Goal: Task Accomplishment & Management: Use online tool/utility

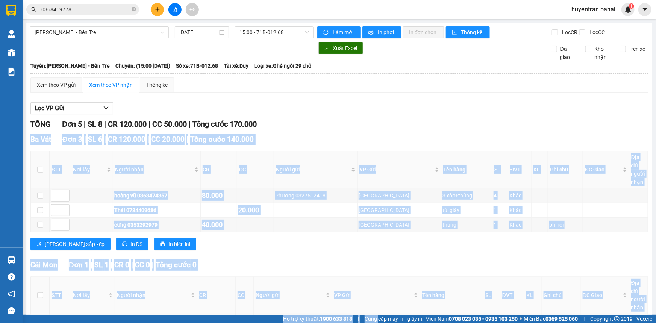
scroll to position [102, 0]
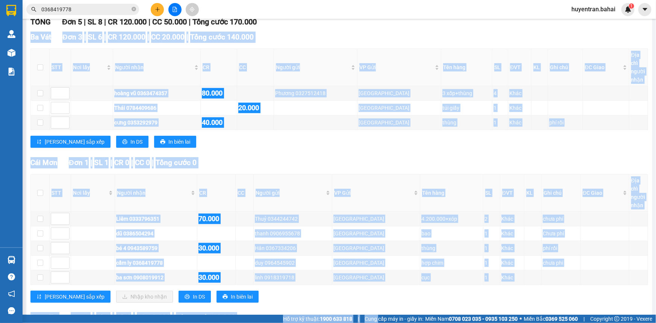
click at [74, 46] on div "Ba Vát Đơn 3 | SL 6 | CR 120.000 | CC 20.000 | Tổng cước 140.000 STT Nơi lấy Ng…" at bounding box center [338, 93] width 617 height 122
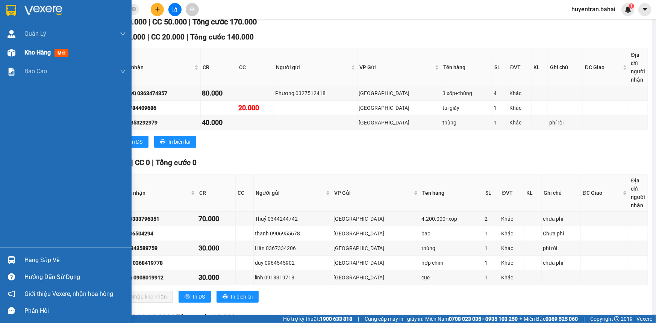
click at [77, 49] on div "Kho hàng mới" at bounding box center [74, 52] width 101 height 19
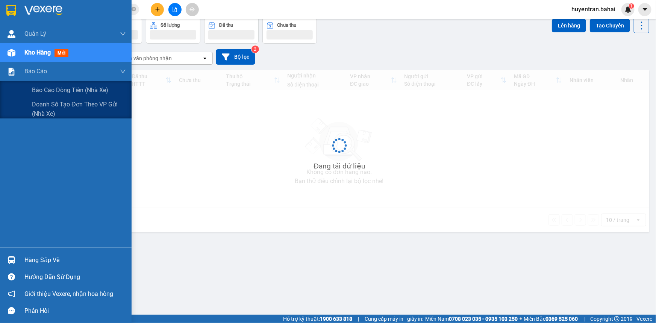
scroll to position [34, 0]
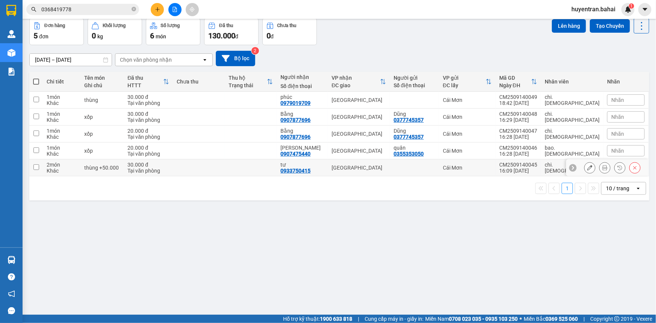
click at [439, 172] on td at bounding box center [414, 167] width 49 height 17
checkbox input "true"
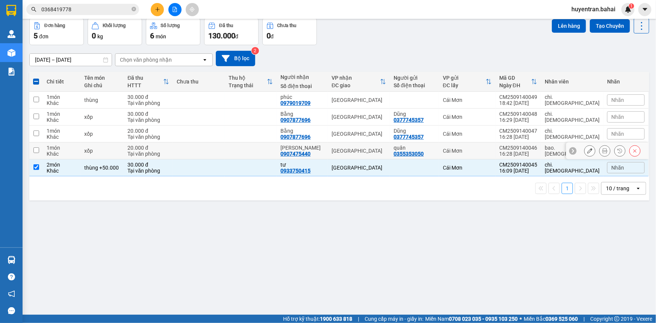
click at [439, 158] on td "quân 0355353050" at bounding box center [414, 150] width 49 height 17
checkbox input "true"
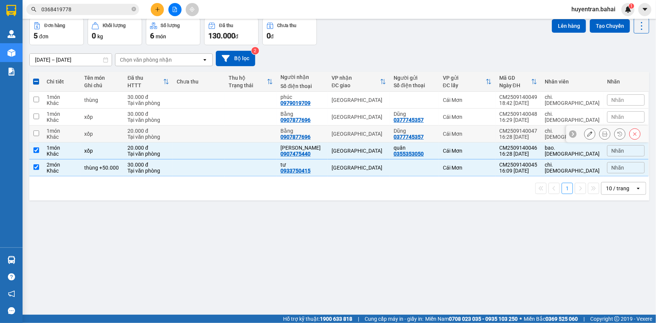
click at [467, 133] on td "Cái Mơn" at bounding box center [467, 133] width 56 height 17
checkbox input "true"
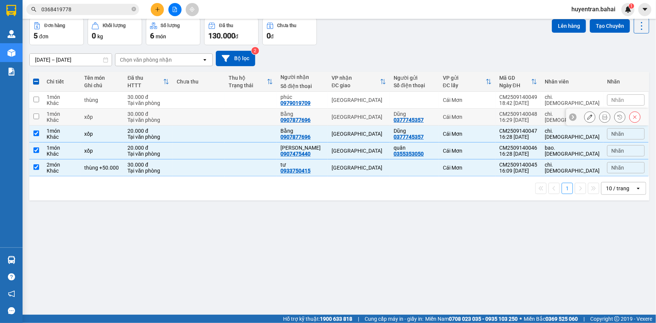
click at [473, 114] on div "Cái Mơn" at bounding box center [467, 117] width 49 height 6
checkbox input "true"
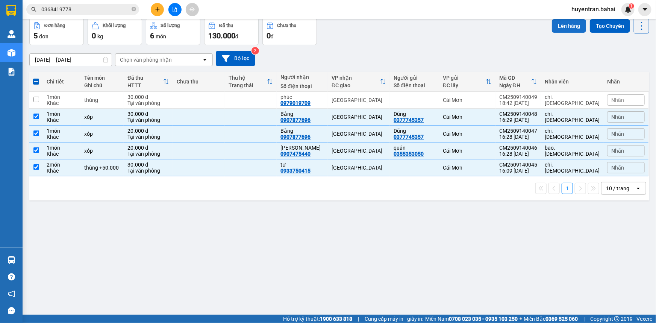
click at [567, 25] on button "Lên hàng" at bounding box center [569, 26] width 34 height 14
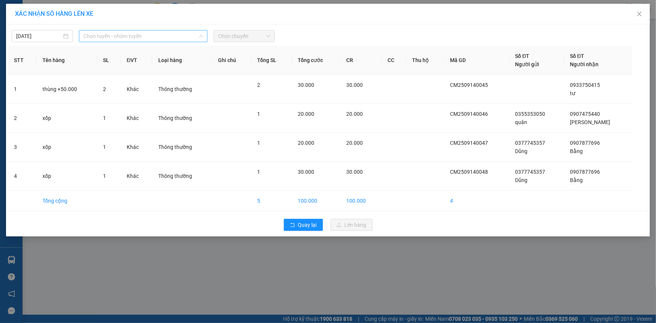
click at [160, 41] on div "Chọn tuyến - nhóm tuyến" at bounding box center [143, 36] width 129 height 12
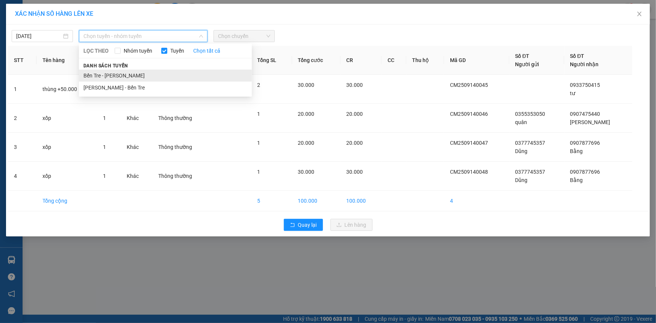
click at [154, 76] on li "Bến Tre - [PERSON_NAME]" at bounding box center [165, 76] width 173 height 12
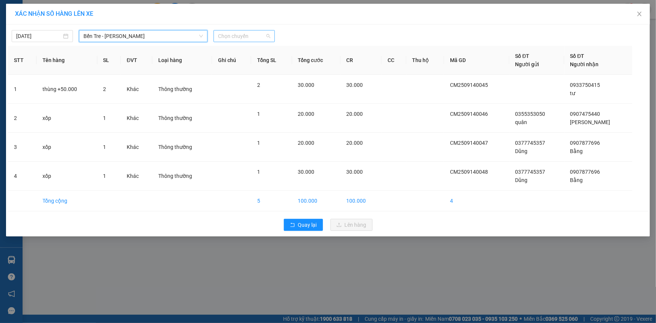
click at [240, 31] on span "Chọn chuyến" at bounding box center [244, 35] width 52 height 11
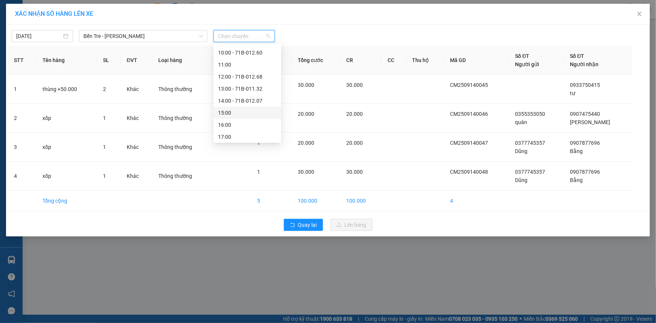
scroll to position [108, 0]
click at [249, 135] on div "17:00" at bounding box center [247, 136] width 59 height 8
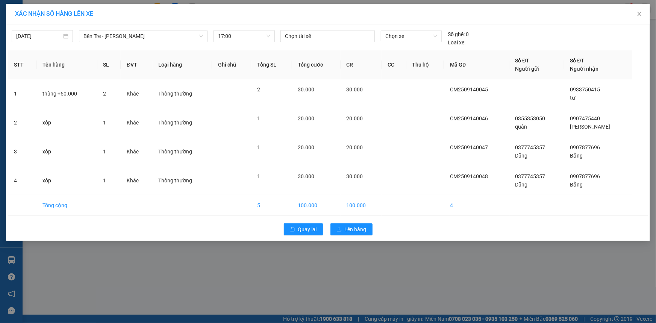
click at [329, 22] on div "XÁC NHẬN SỐ HÀNG LÊN XE" at bounding box center [328, 14] width 644 height 21
click at [324, 38] on div at bounding box center [327, 36] width 91 height 9
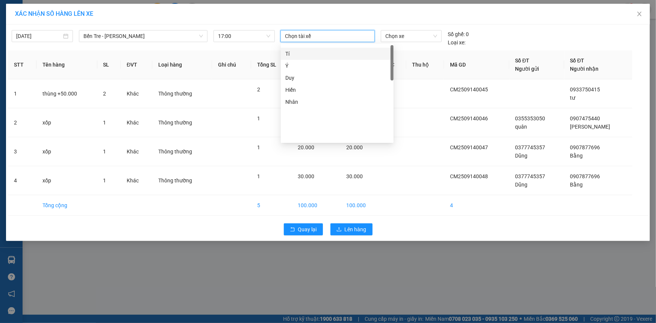
scroll to position [0, 0]
click at [330, 91] on div "Bình" at bounding box center [337, 87] width 104 height 8
click at [432, 34] on span "Chọn xe" at bounding box center [411, 35] width 52 height 11
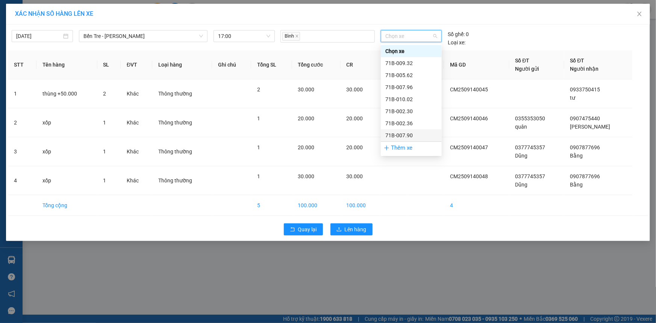
click at [412, 132] on div "71B-007.90" at bounding box center [411, 135] width 52 height 8
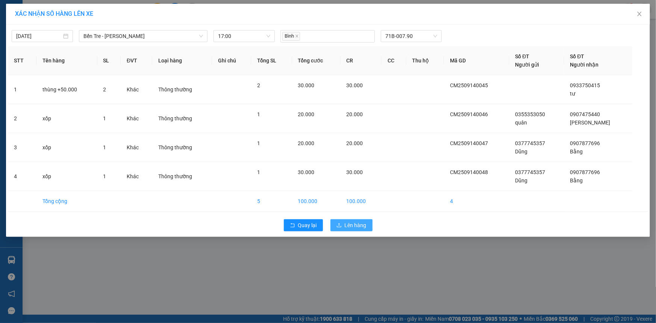
click at [357, 223] on span "Lên hàng" at bounding box center [356, 225] width 22 height 8
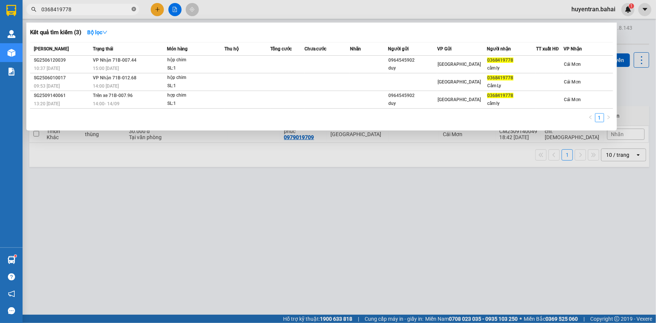
click at [134, 11] on icon "close-circle" at bounding box center [134, 9] width 5 height 5
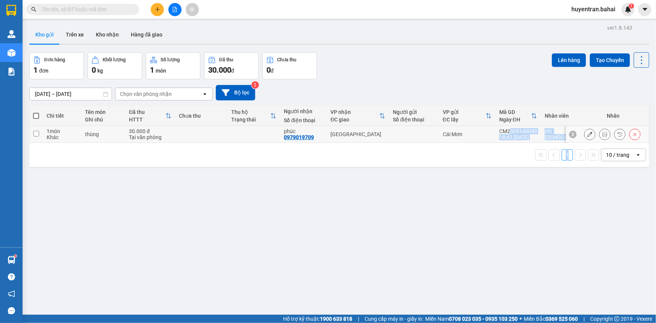
click at [576, 175] on div "ver 1.8.143 Kho gửi Trên xe Kho nhận Hàng đã giao Đơn hàng 1 đơn Khối lượng 0 k…" at bounding box center [339, 184] width 626 height 323
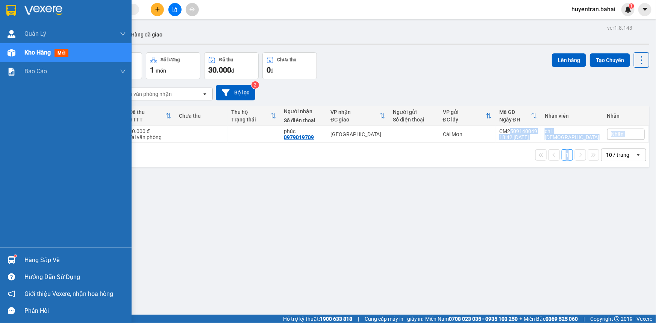
click at [33, 257] on div "Hàng sắp về" at bounding box center [74, 259] width 101 height 11
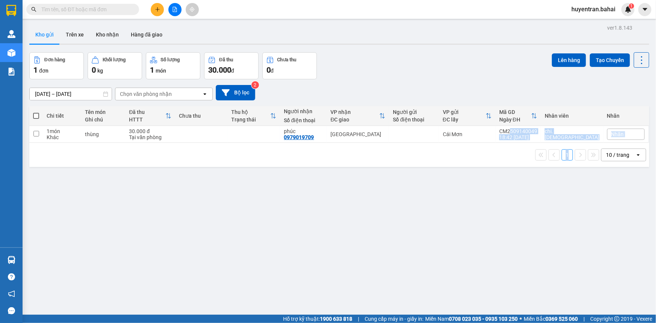
click at [384, 177] on section "Kết quả tìm kiếm ( 3 ) Bộ lọc Mã ĐH Trạng thái Món hàng Thu hộ Tổng cước Chưa c…" at bounding box center [328, 161] width 656 height 323
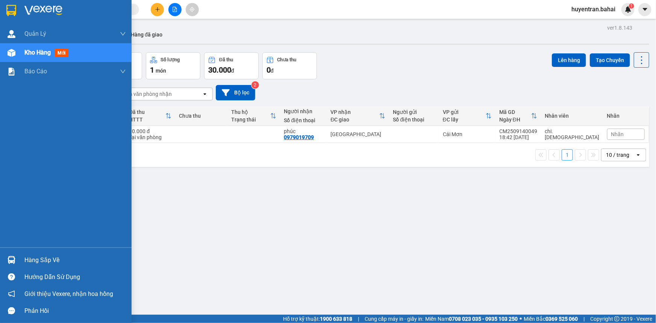
click at [20, 260] on div "Hàng sắp về" at bounding box center [66, 259] width 132 height 17
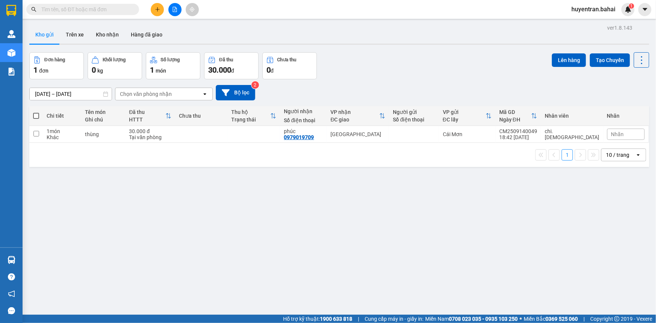
click at [406, 188] on section "Kết quả tìm kiếm ( 3 ) Bộ lọc Mã ĐH Trạng thái Món hàng Thu hộ Tổng cước Chưa c…" at bounding box center [328, 161] width 656 height 323
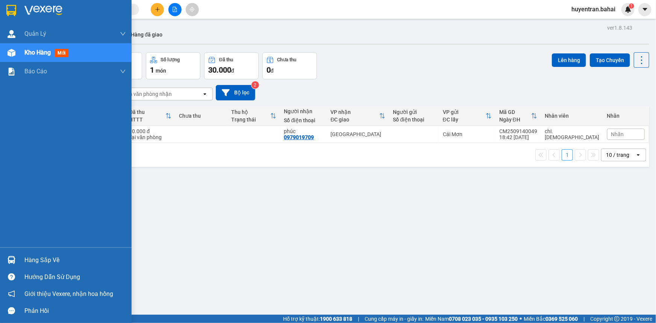
click at [51, 262] on div "Hàng sắp về" at bounding box center [74, 259] width 101 height 11
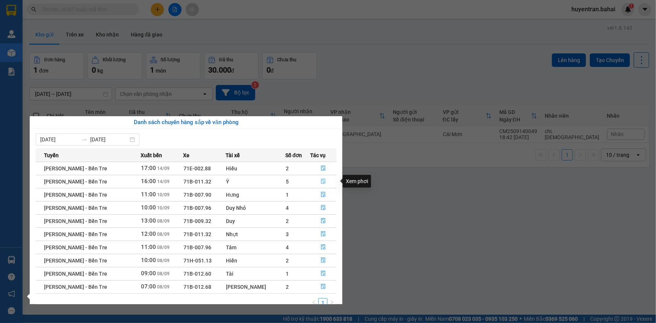
click at [321, 181] on icon "file-done" at bounding box center [323, 180] width 5 height 5
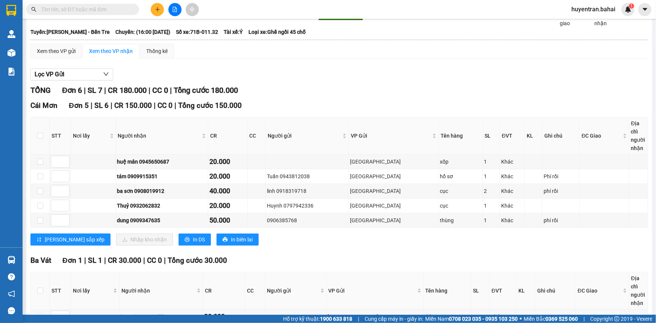
scroll to position [68, 0]
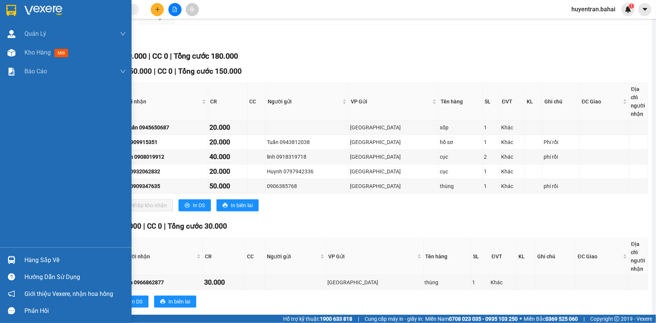
click at [91, 257] on div "Hàng sắp về" at bounding box center [74, 259] width 101 height 11
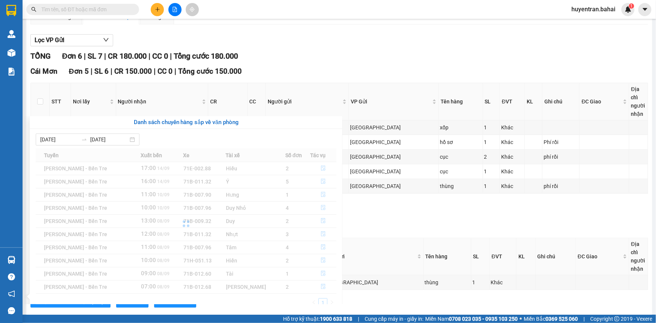
click at [187, 100] on section "Kết quả tìm kiếm ( 3 ) Bộ lọc Mã ĐH Trạng thái Món hàng Thu hộ Tổng cước Chưa c…" at bounding box center [328, 161] width 656 height 323
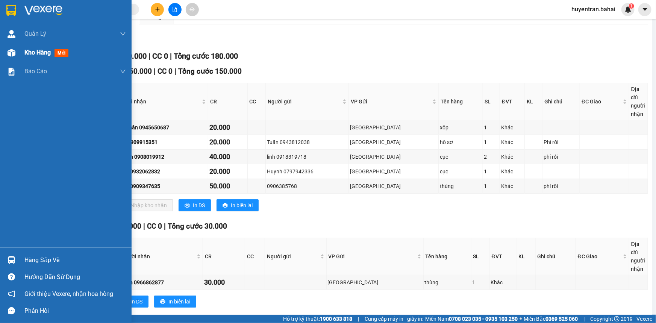
click at [30, 54] on span "Kho hàng" at bounding box center [37, 52] width 26 height 7
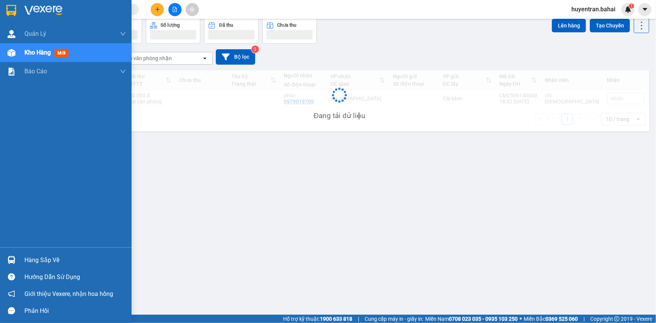
scroll to position [34, 0]
